Goal: Check status: Check status

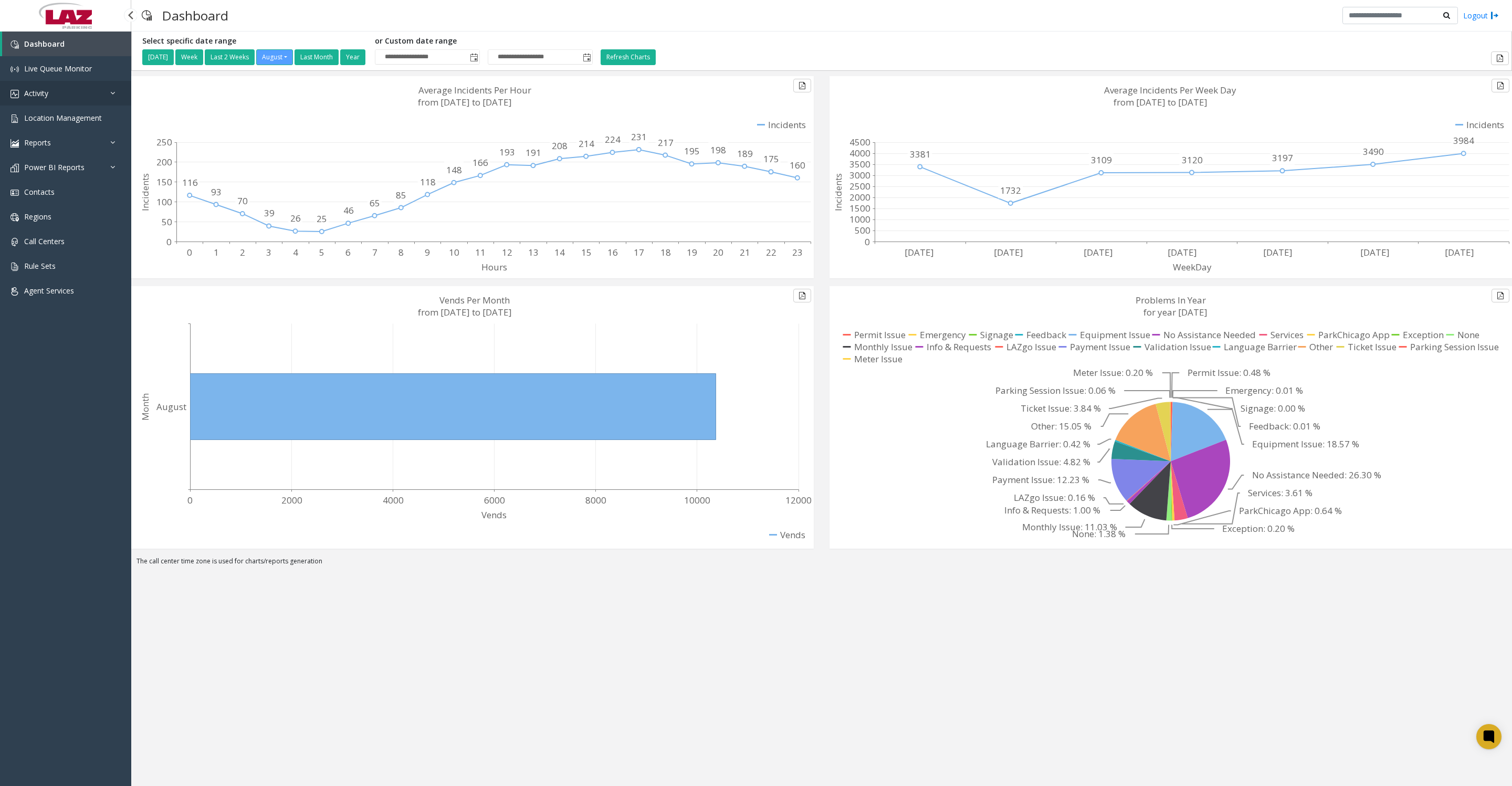
click at [31, 95] on span "Activity" at bounding box center [36, 93] width 24 height 10
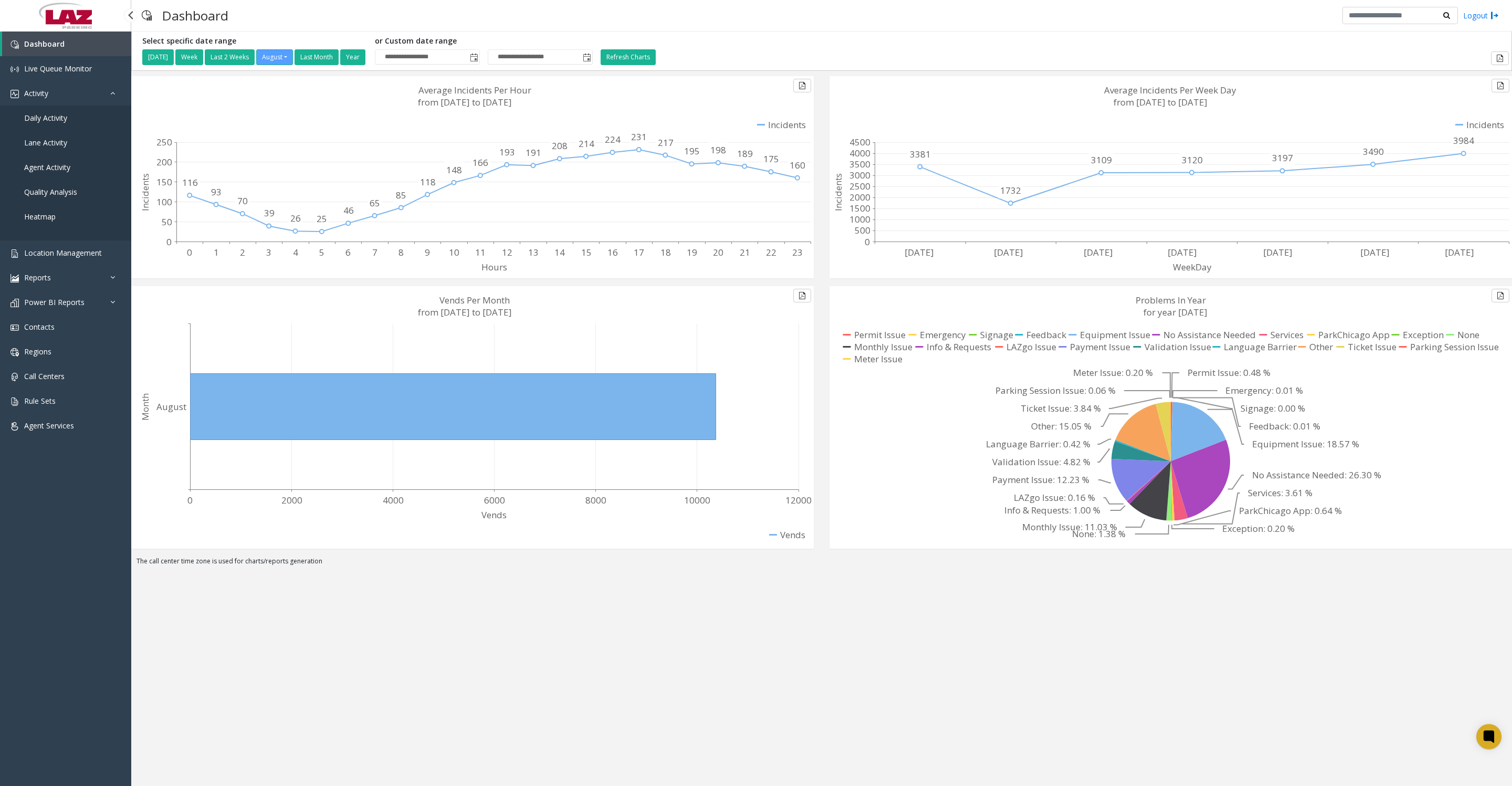
click at [32, 123] on span "Daily Activity" at bounding box center [45, 117] width 43 height 10
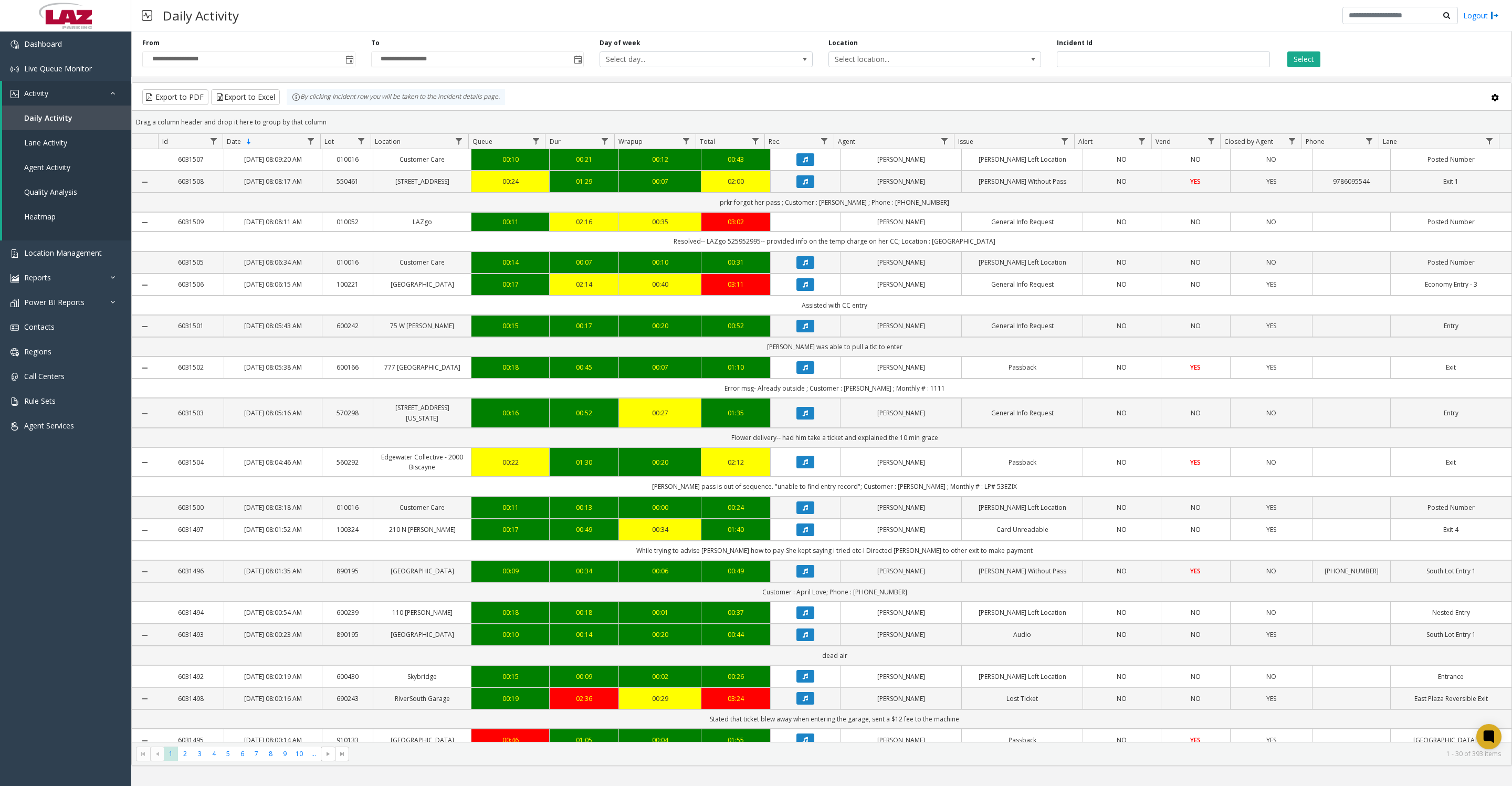
click at [346, 64] on span "Toggle popup" at bounding box center [350, 60] width 8 height 8
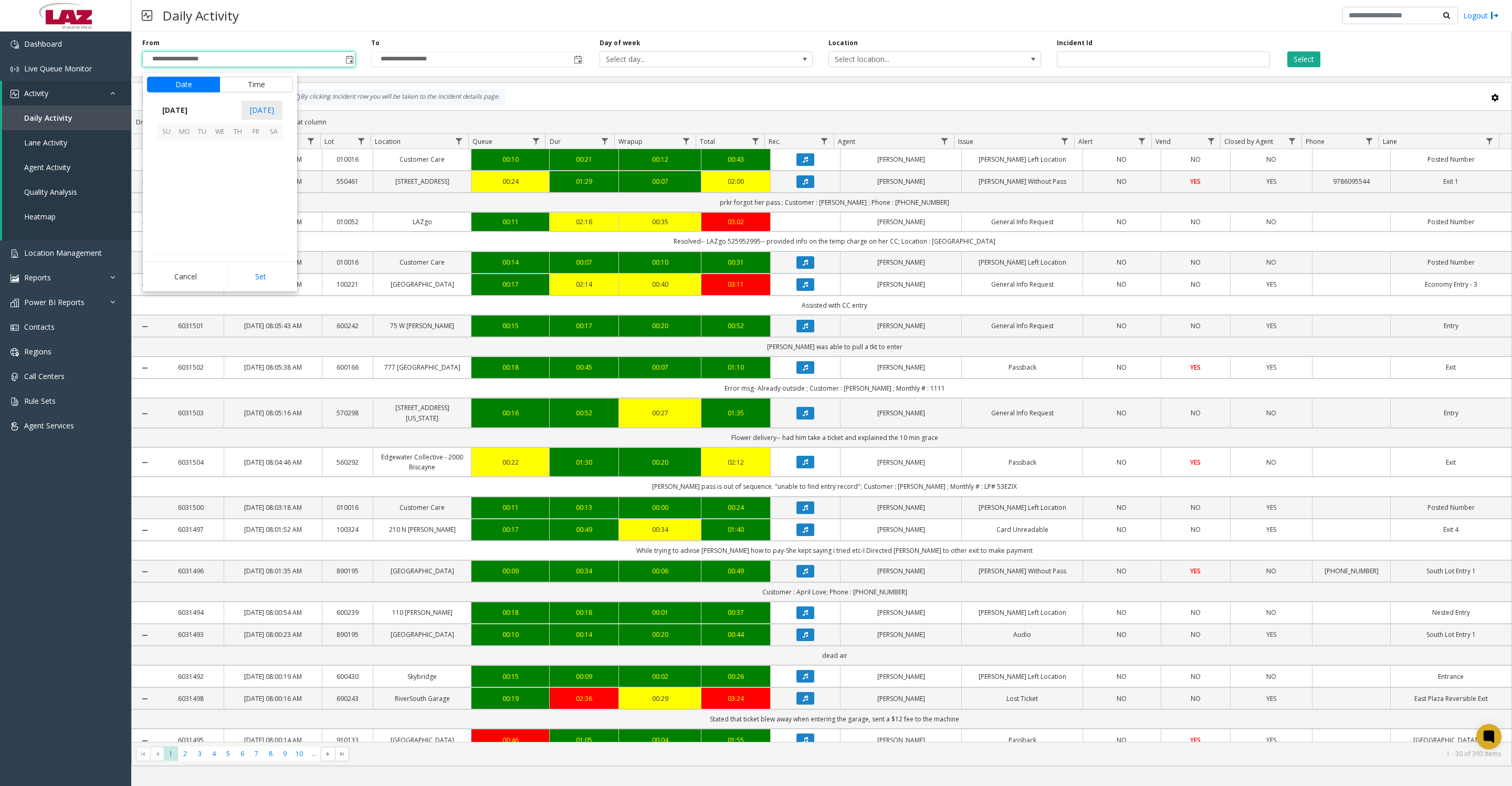
scroll to position [188229, 0]
click at [252, 157] on span "1" at bounding box center [255, 149] width 18 height 18
click at [259, 281] on button "Set" at bounding box center [260, 276] width 66 height 23
type input "**********"
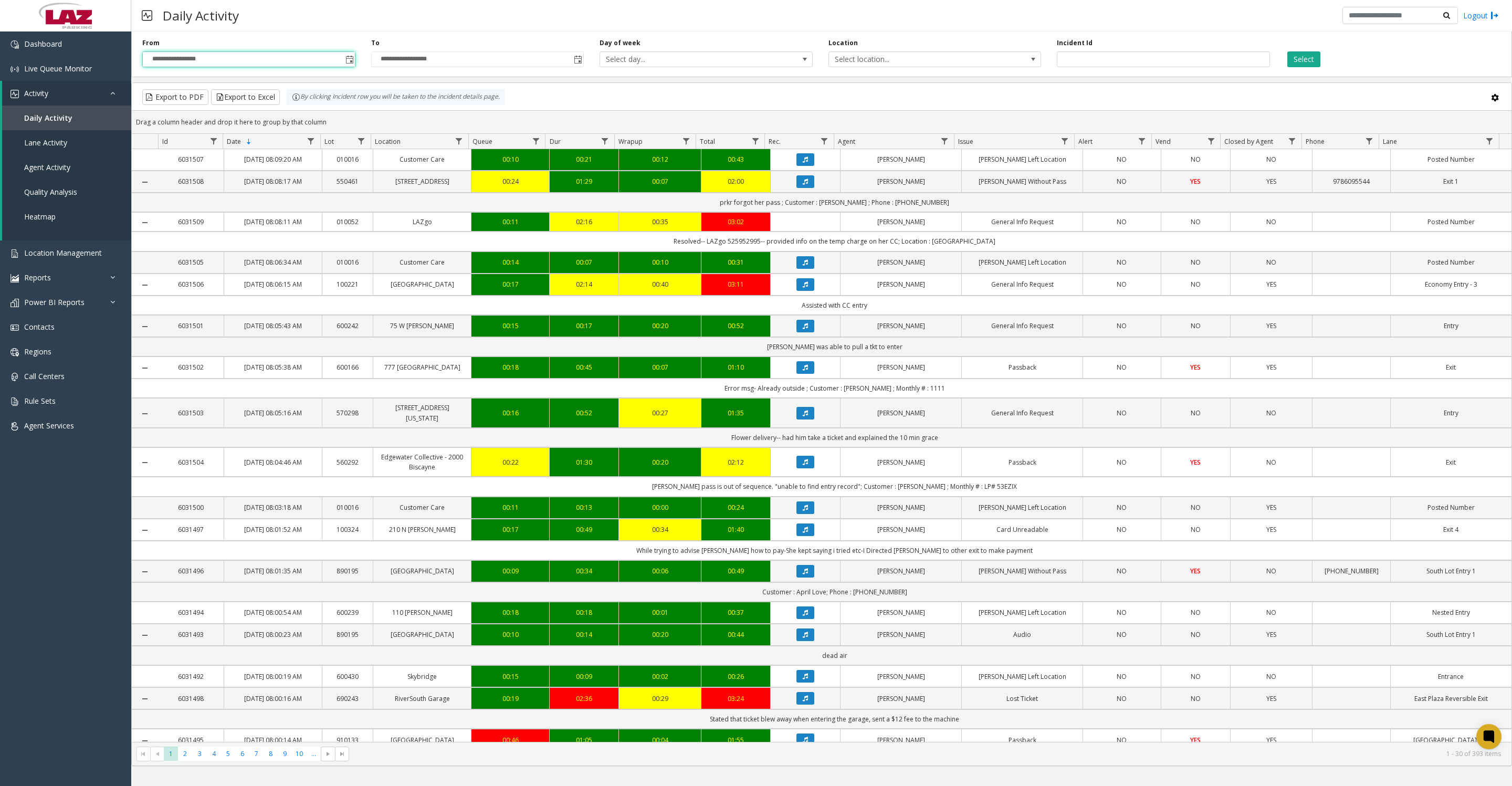
click at [835, 67] on span "Select location..." at bounding box center [934, 59] width 213 height 16
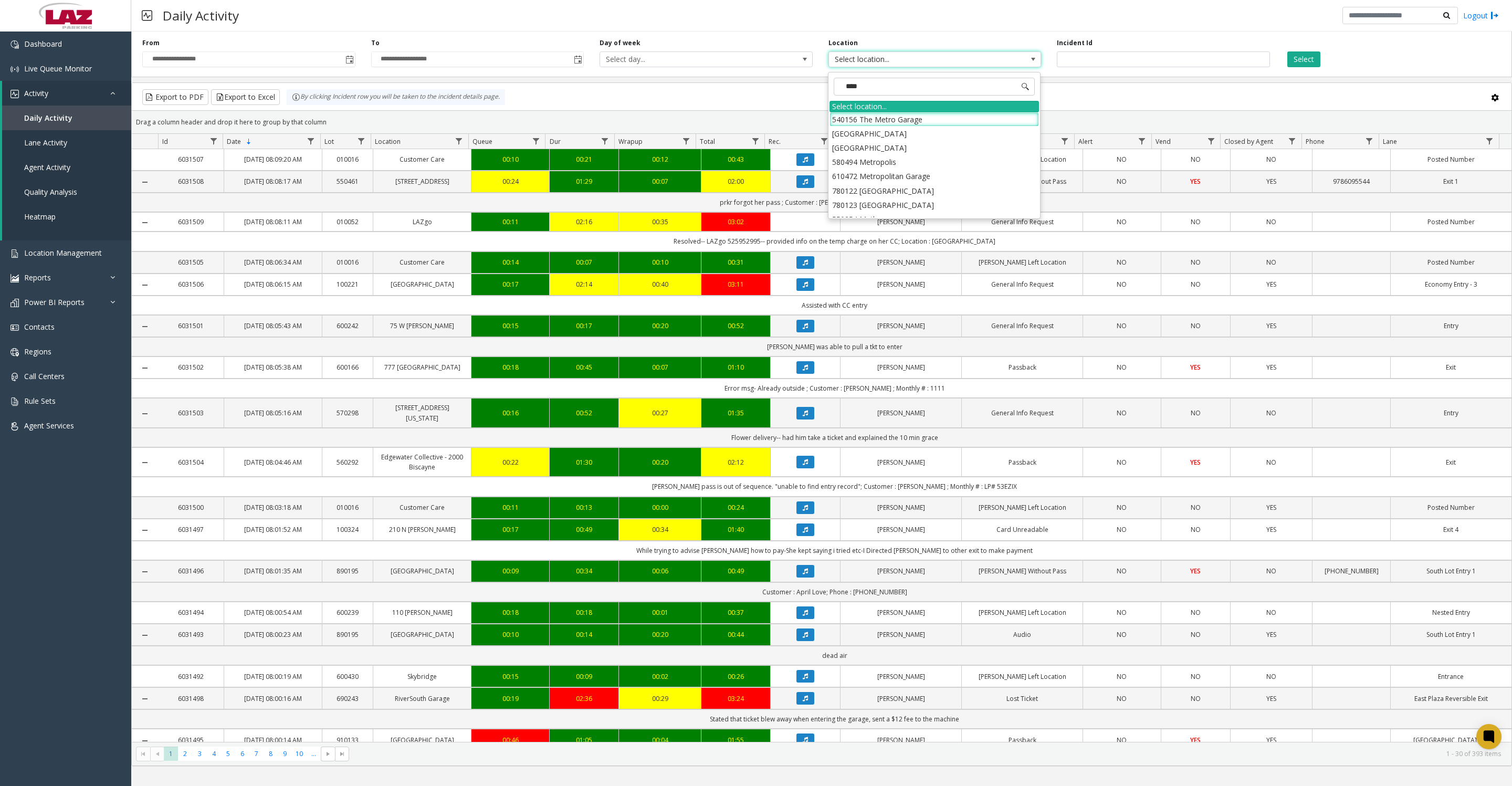
type input "*****"
click at [851, 118] on li "100240 Chicago Meters" at bounding box center [934, 119] width 210 height 14
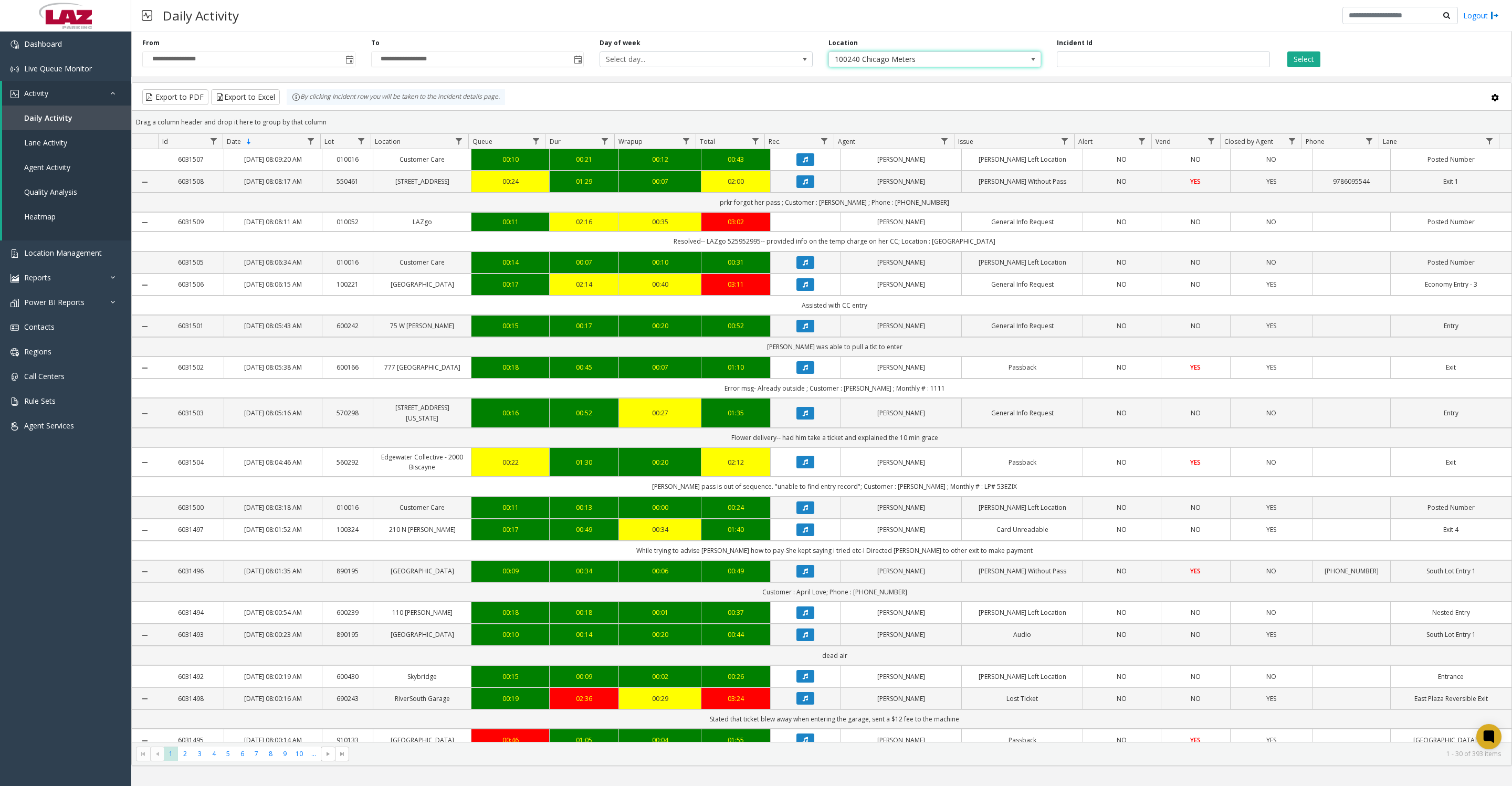
click at [1298, 59] on button "Select" at bounding box center [1304, 59] width 33 height 16
